Goal: Task Accomplishment & Management: Complete application form

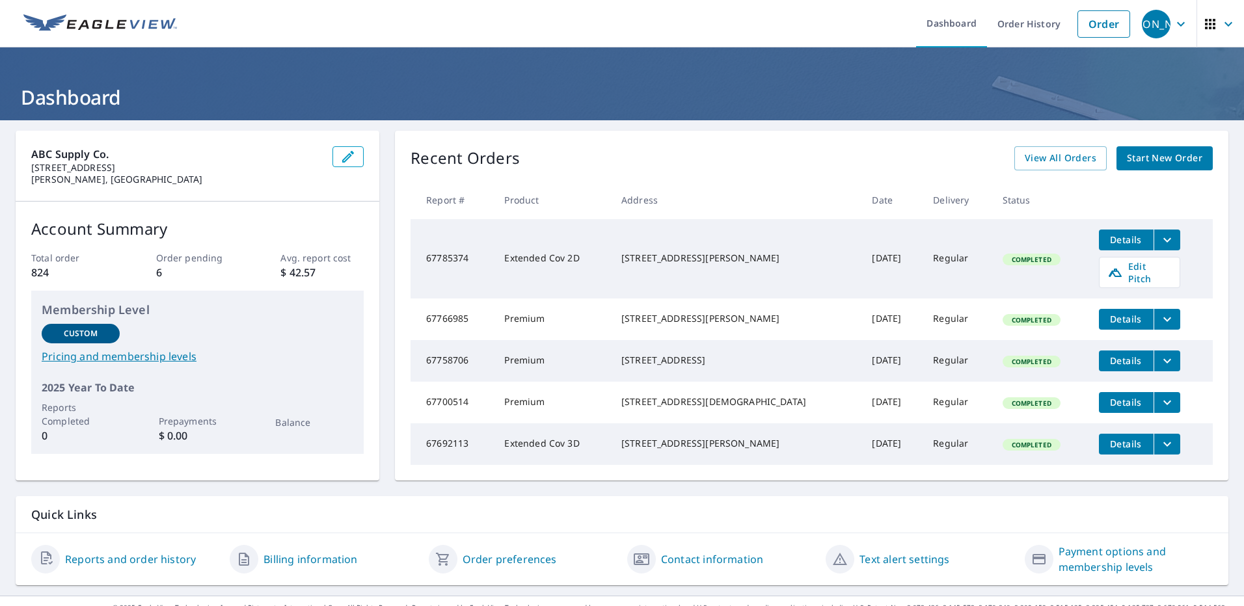
click at [1160, 166] on span "Start New Order" at bounding box center [1163, 158] width 75 height 16
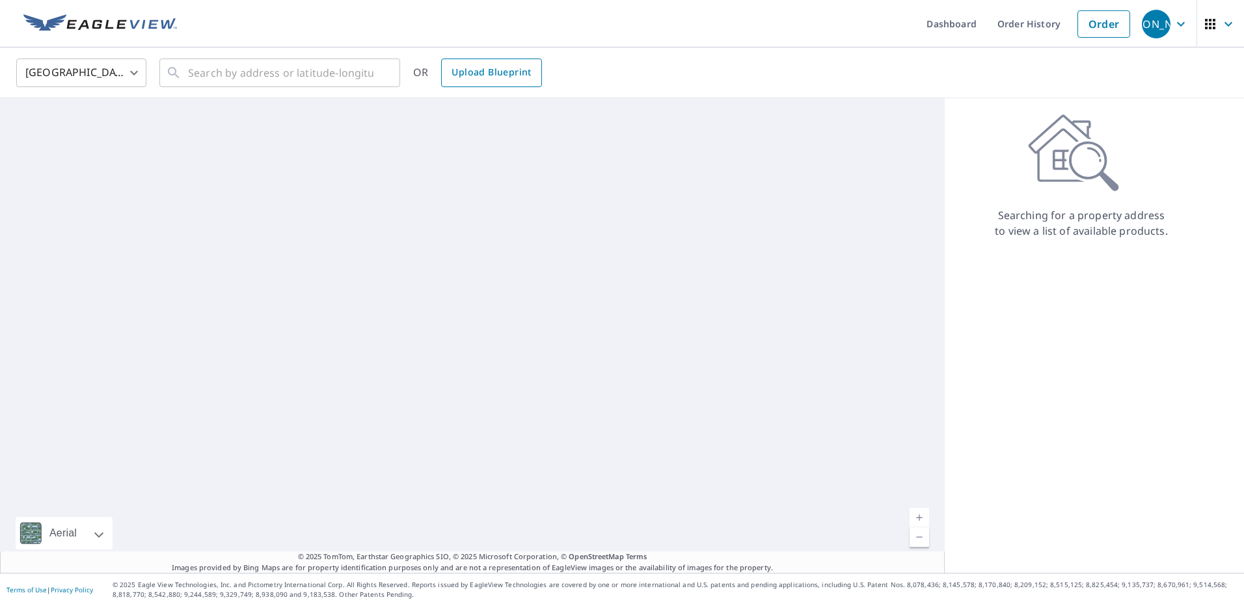
click at [457, 78] on span "Upload Blueprint" at bounding box center [490, 72] width 79 height 16
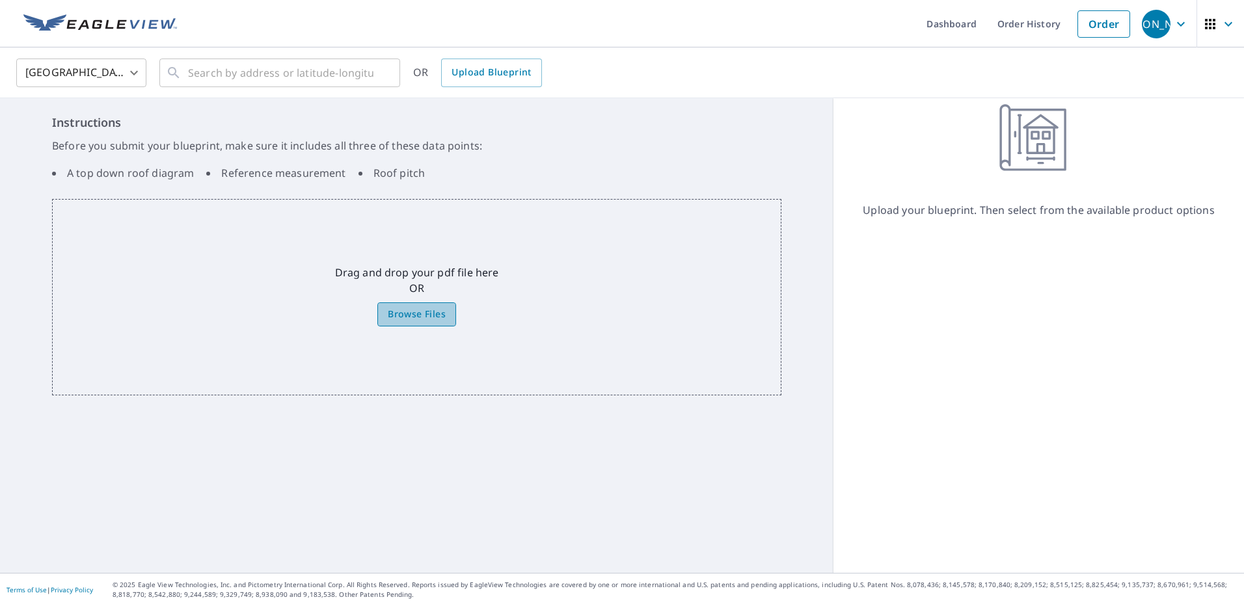
click at [418, 304] on label "Browse Files" at bounding box center [416, 314] width 79 height 24
click at [0, 0] on input "Browse Files" at bounding box center [0, 0] width 0 height 0
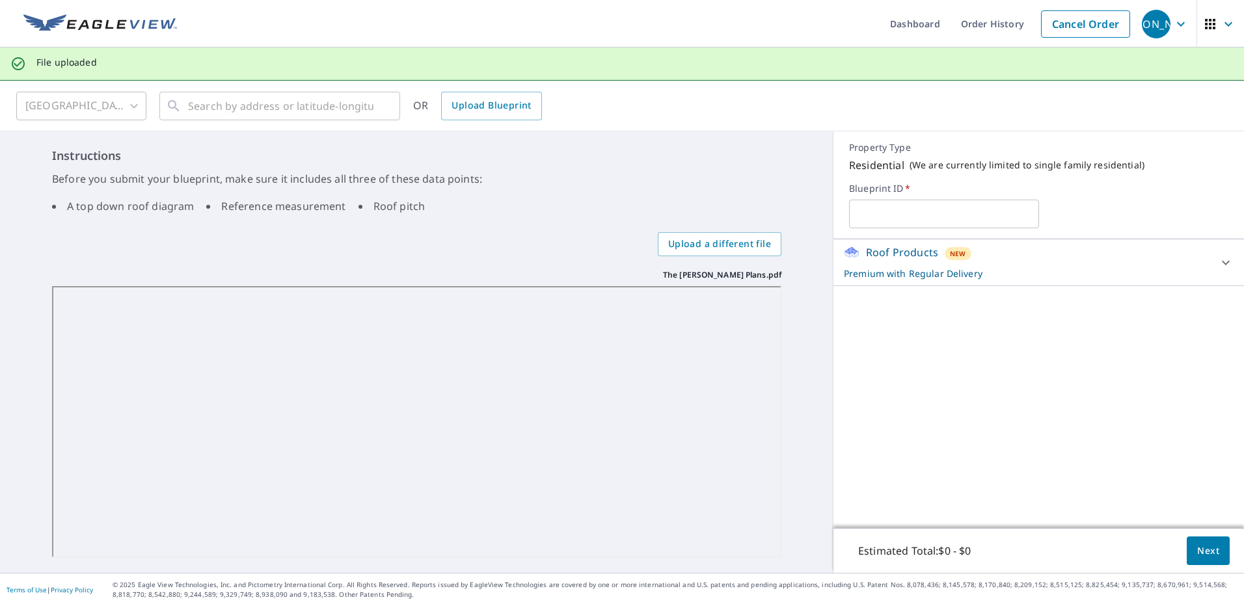
click at [892, 220] on input "text" at bounding box center [943, 214] width 189 height 36
type input "[PERSON_NAME]"
click at [1197, 554] on span "Next" at bounding box center [1208, 551] width 22 height 16
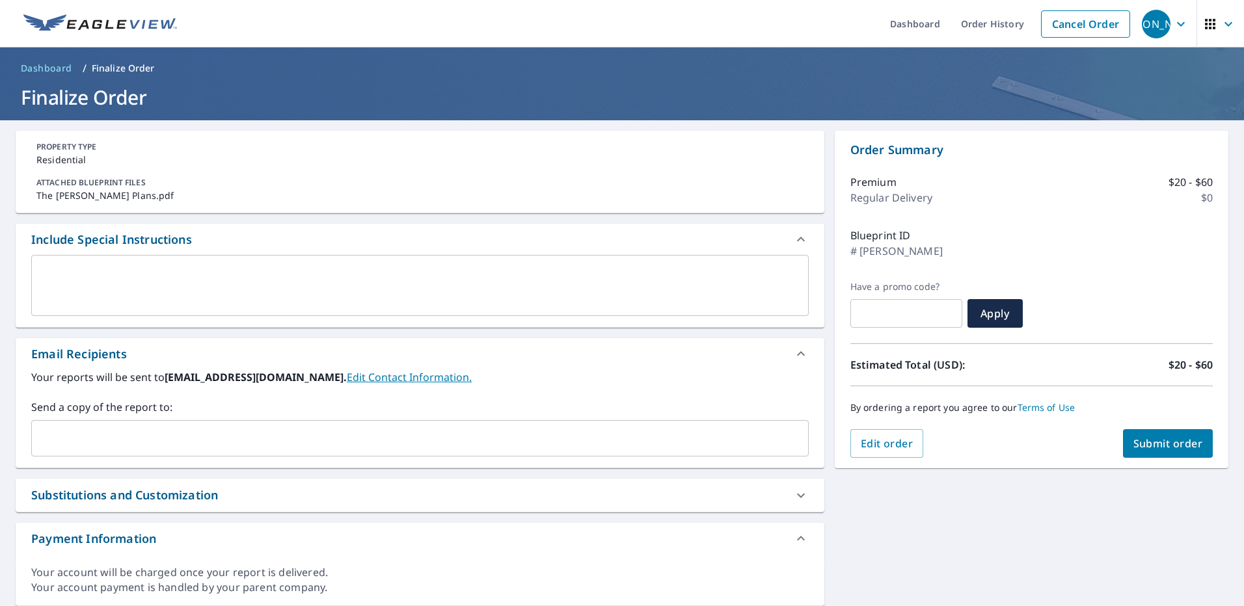
click at [122, 440] on input "text" at bounding box center [410, 438] width 746 height 25
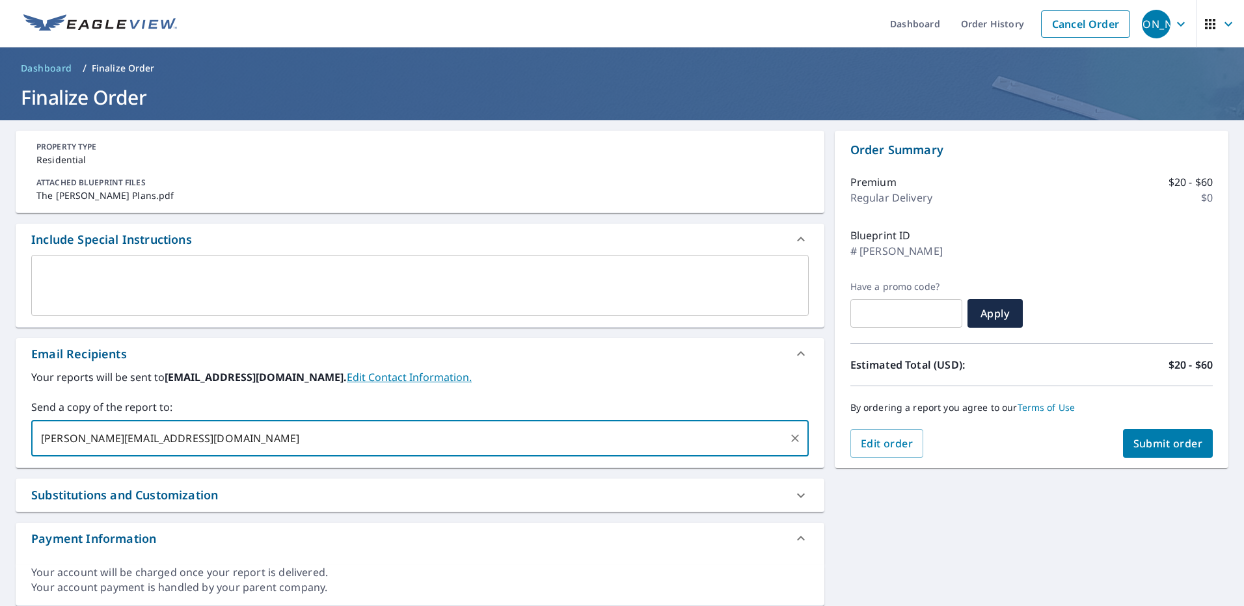
type input "[PERSON_NAME][EMAIL_ADDRESS][DOMAIN_NAME]"
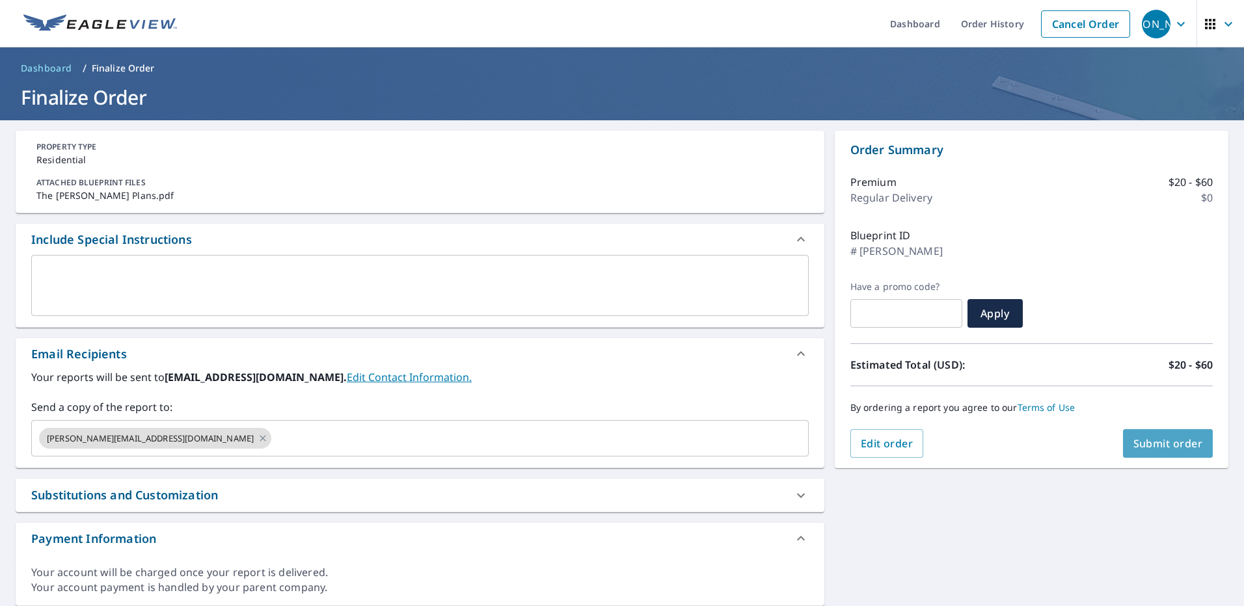
click at [1181, 438] on span "Submit order" at bounding box center [1168, 443] width 70 height 14
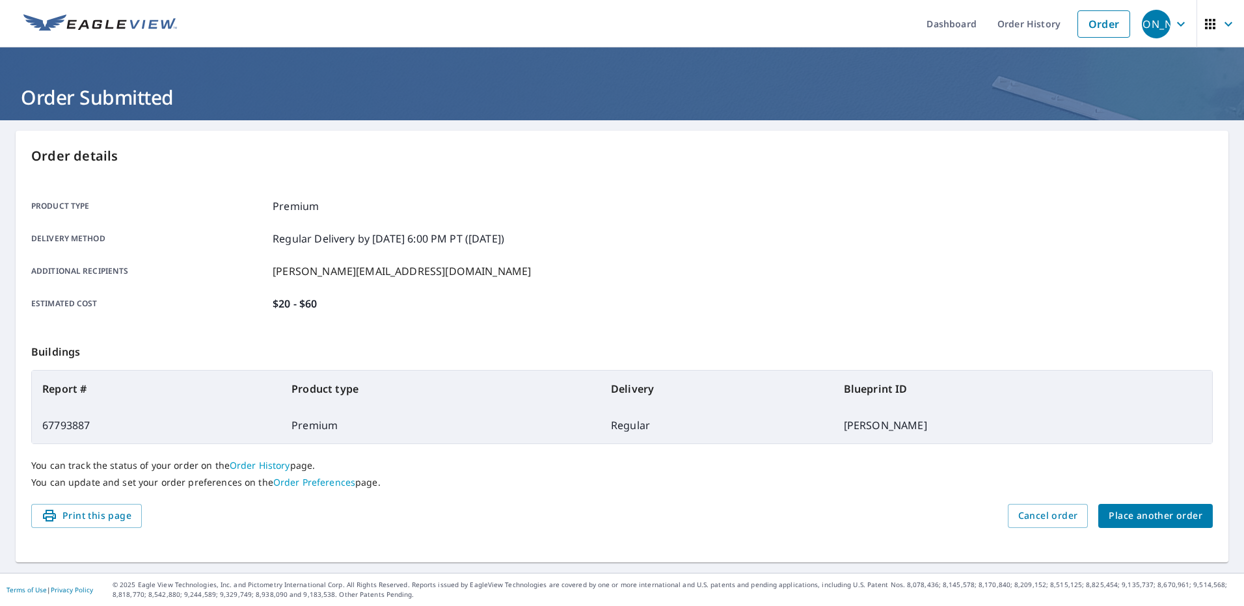
click at [1174, 515] on span "Place another order" at bounding box center [1155, 516] width 94 height 16
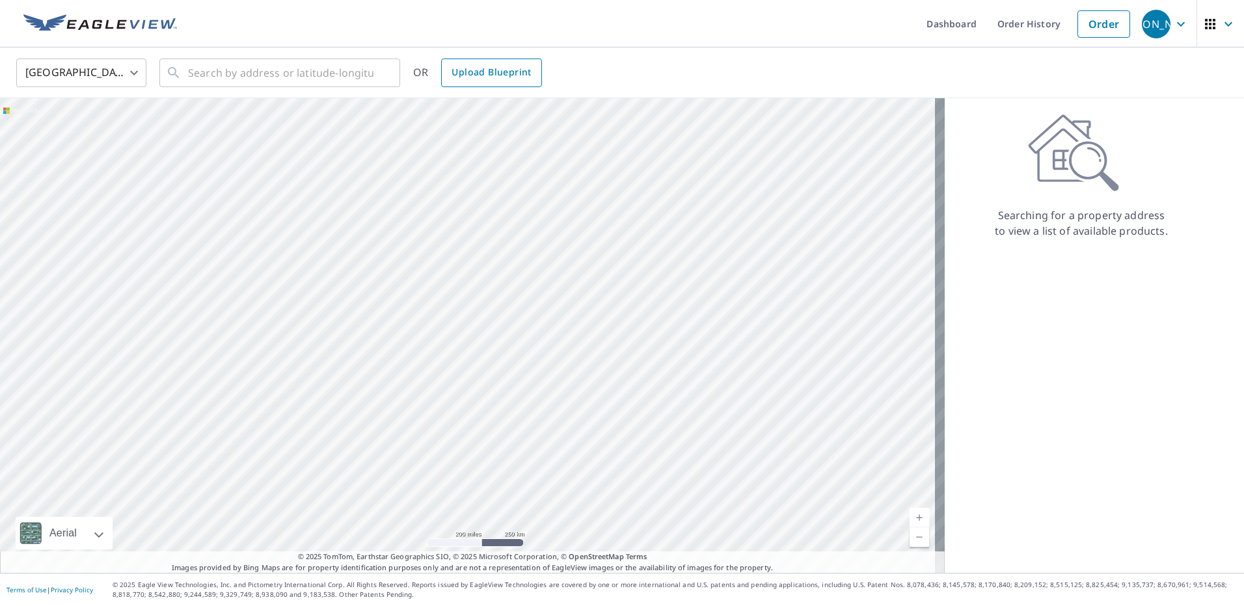
click at [501, 77] on span "Upload Blueprint" at bounding box center [490, 72] width 79 height 16
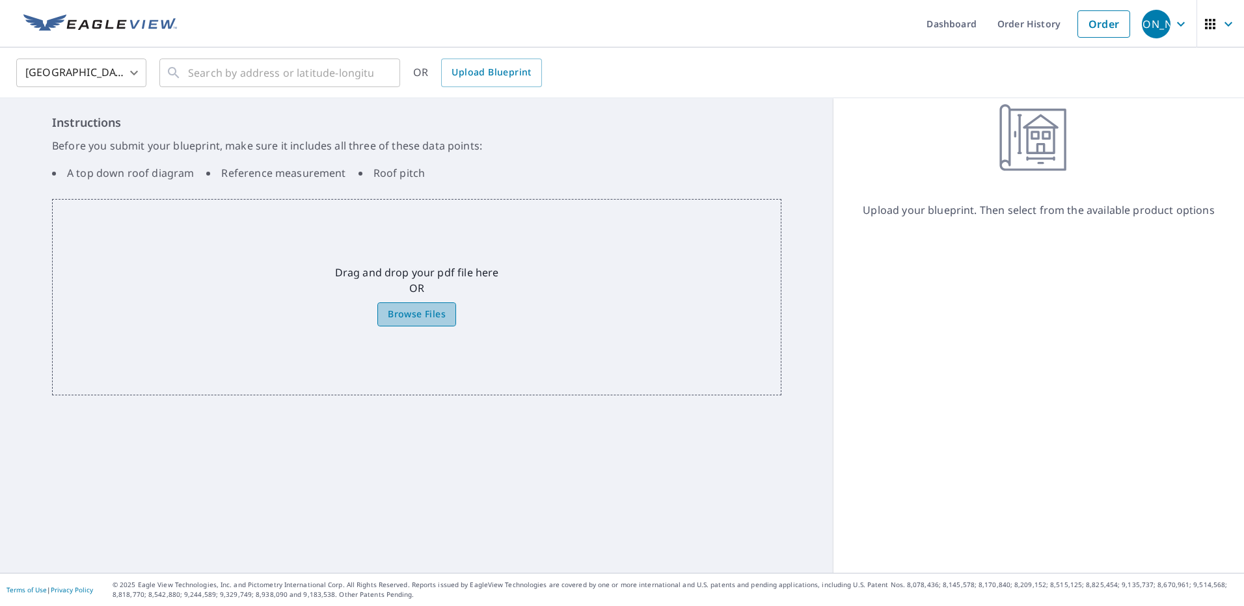
click at [425, 318] on span "Browse Files" at bounding box center [417, 314] width 58 height 16
click at [0, 0] on input "Browse Files" at bounding box center [0, 0] width 0 height 0
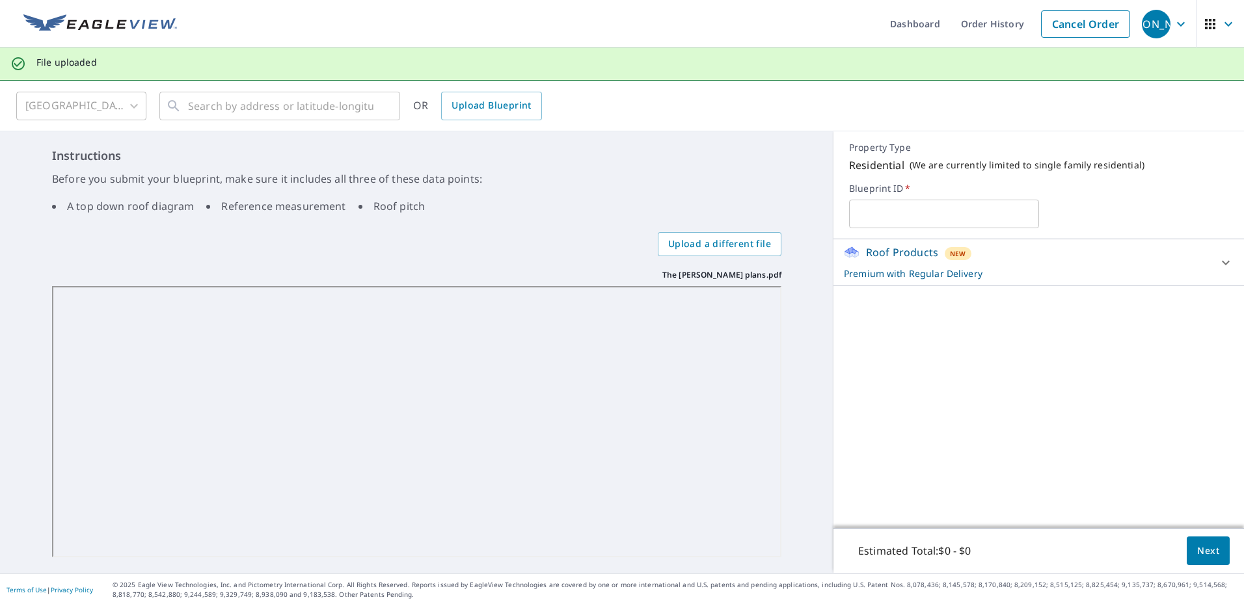
click at [953, 217] on input "text" at bounding box center [943, 214] width 189 height 36
type input "[PERSON_NAME]"
click at [1198, 558] on span "Next" at bounding box center [1208, 551] width 22 height 16
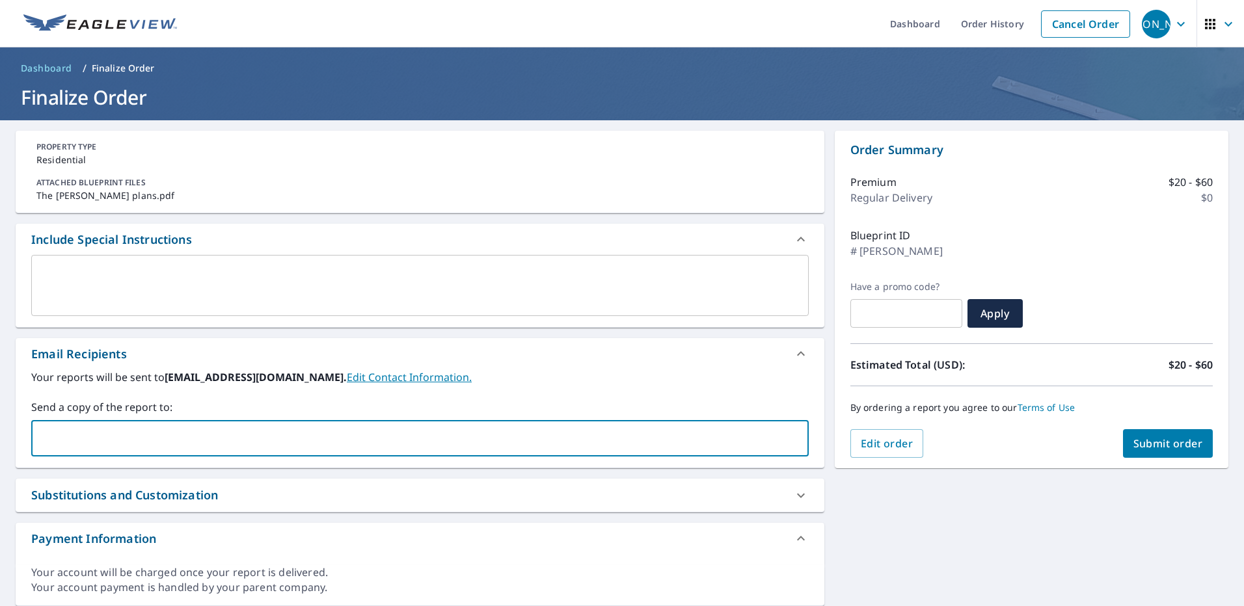
click at [340, 444] on input "text" at bounding box center [410, 438] width 746 height 25
type input "[PERSON_NAME][EMAIL_ADDRESS][DOMAIN_NAME]"
click at [1149, 442] on span "Submit order" at bounding box center [1168, 443] width 70 height 14
